Goal: Information Seeking & Learning: Learn about a topic

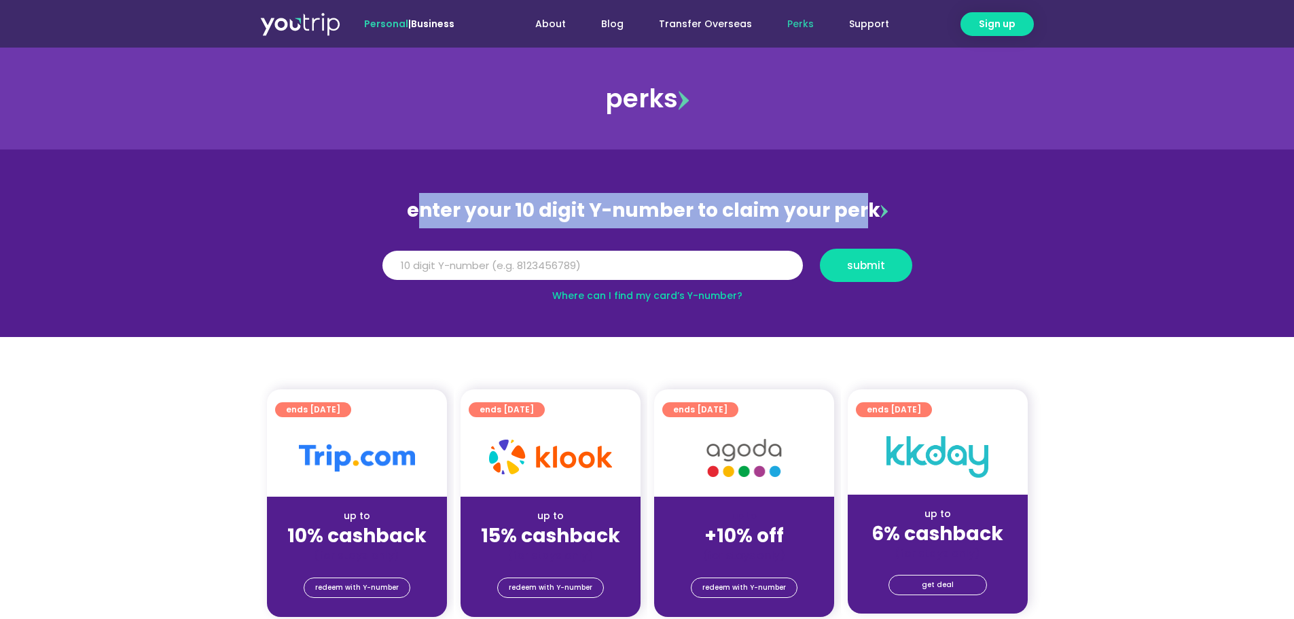
drag, startPoint x: 425, startPoint y: 211, endPoint x: 861, endPoint y: 209, distance: 436.8
click at [861, 209] on div "enter your 10 digit Y-number to claim your perk" at bounding box center [647, 210] width 543 height 35
click at [783, 206] on div "enter your 10 digit Y-number to claim your perk" at bounding box center [647, 210] width 543 height 35
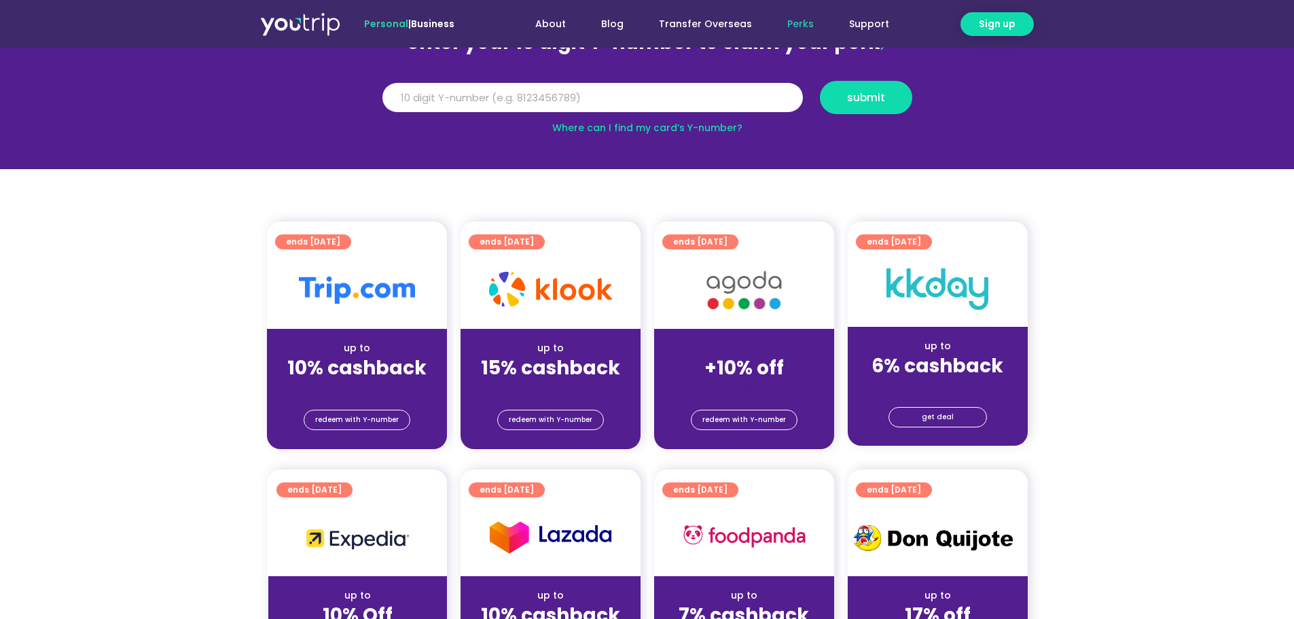
scroll to position [204, 0]
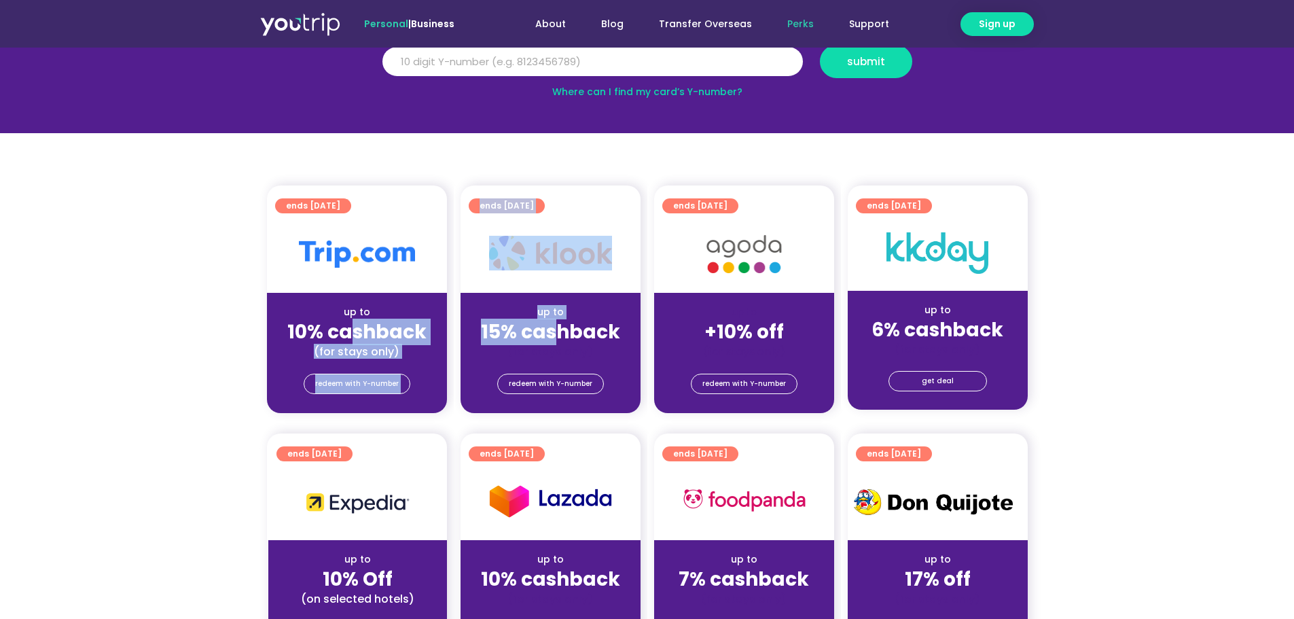
drag, startPoint x: 357, startPoint y: 329, endPoint x: 555, endPoint y: 334, distance: 198.4
click at [555, 334] on div "ends [DATE] up to 10% cashback (for stays only) redeem with Y-number ends [DATE…" at bounding box center [647, 307] width 774 height 244
click at [502, 334] on strong "15% cashback" at bounding box center [550, 332] width 139 height 26
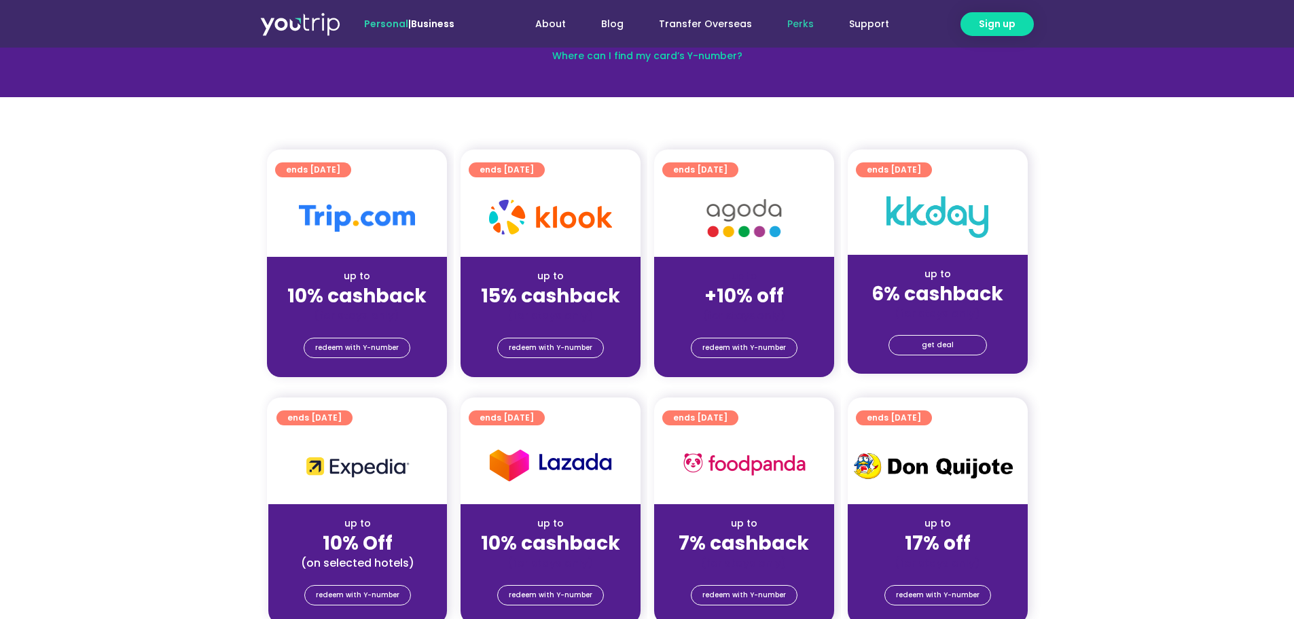
scroll to position [0, 0]
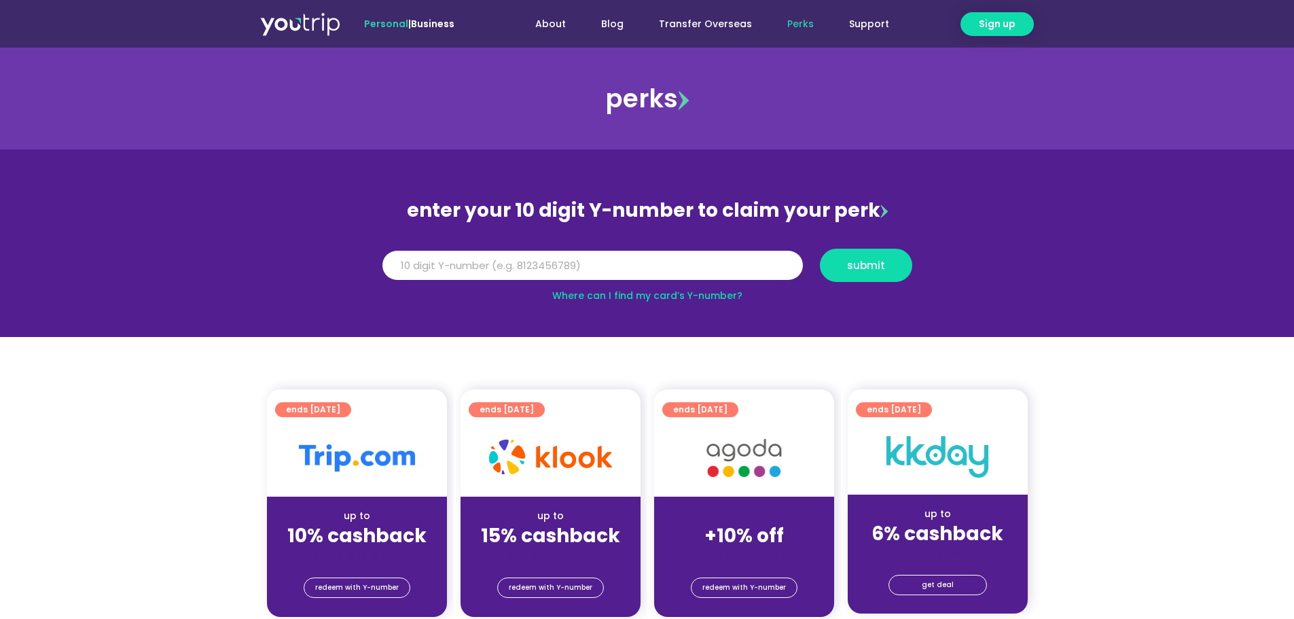
click at [723, 412] on span "ends [DATE]" at bounding box center [700, 409] width 54 height 15
click at [728, 501] on div "up to +10% off (for stays only)" at bounding box center [744, 530] width 180 height 66
click at [747, 451] on img at bounding box center [743, 458] width 109 height 56
drag, startPoint x: 745, startPoint y: 489, endPoint x: 744, endPoint y: 504, distance: 15.0
click at [744, 497] on div "ends [DATE] up to +10% off (for stays only) redeem with Y-number" at bounding box center [744, 503] width 180 height 228
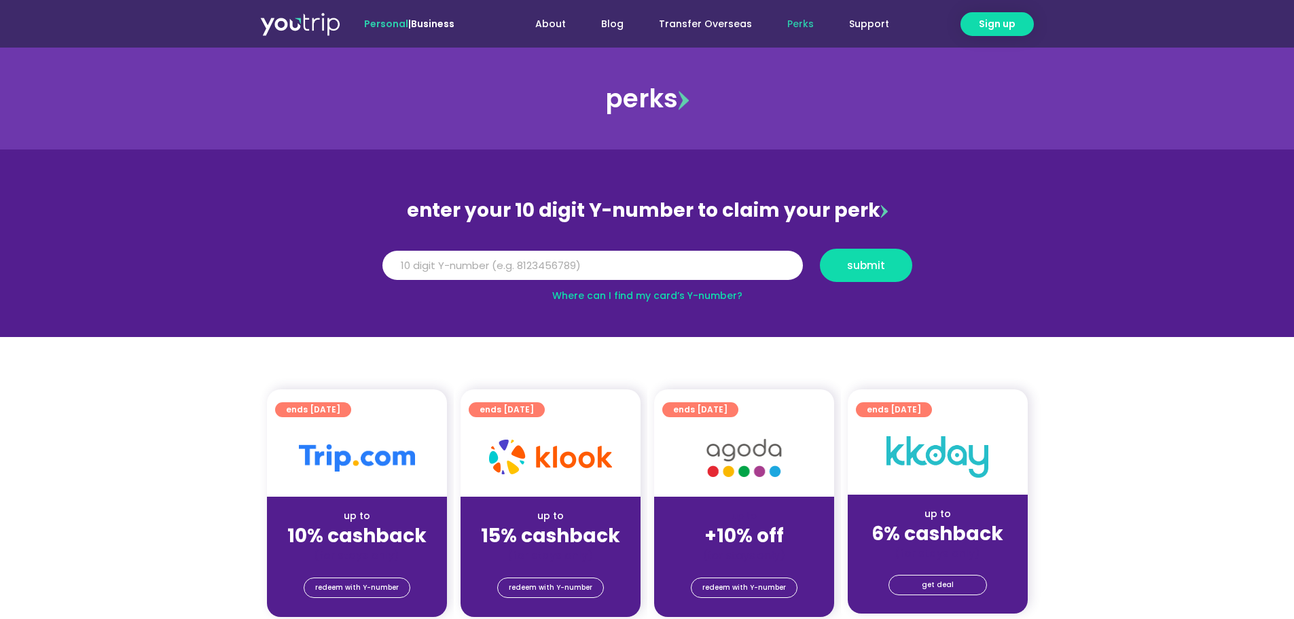
click at [754, 536] on strong "+10% off" at bounding box center [743, 535] width 79 height 26
click at [712, 17] on link "Transfer Overseas" at bounding box center [705, 24] width 128 height 25
